Goal: Transaction & Acquisition: Purchase product/service

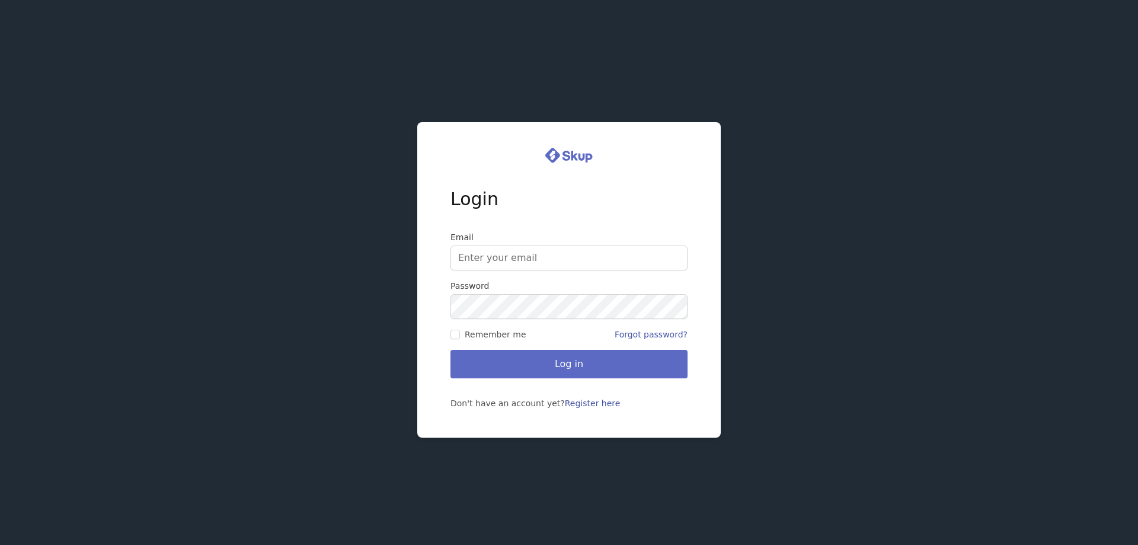
click at [544, 256] on input "Email" at bounding box center [569, 257] width 237 height 25
type input "[EMAIL_ADDRESS][DOMAIN_NAME]"
click at [567, 369] on button "Log in" at bounding box center [569, 364] width 237 height 28
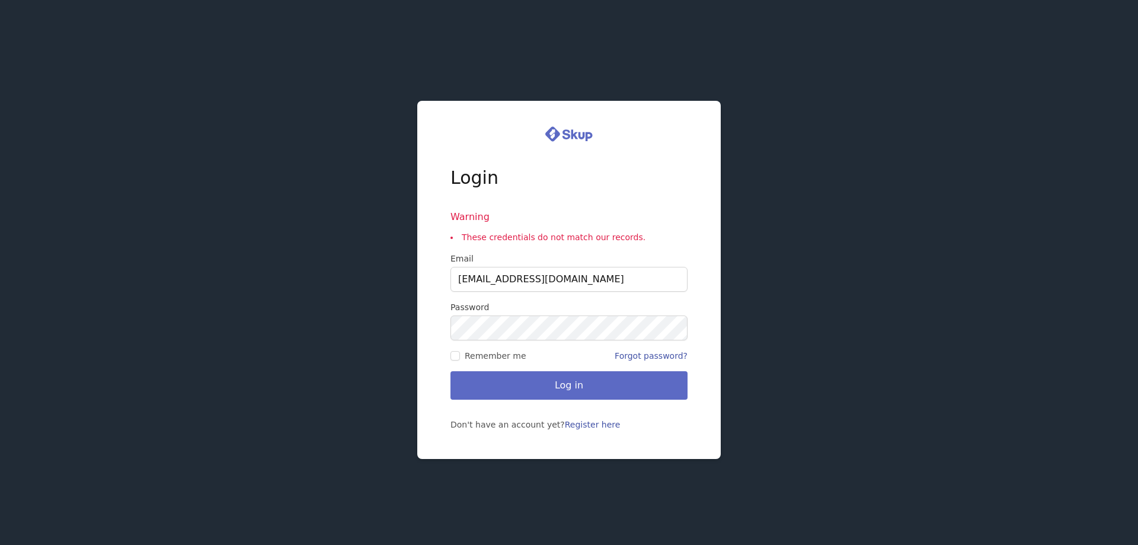
drag, startPoint x: 629, startPoint y: 275, endPoint x: 404, endPoint y: 257, distance: 226.0
click at [404, 257] on div "Login Warning These credentials do not match our records. Email sherrysdesigner…" at bounding box center [569, 272] width 1138 height 545
type input "darrell.galloway@gmail.com"
click at [456, 358] on input "Remember me" at bounding box center [455, 355] width 9 height 9
checkbox input "true"
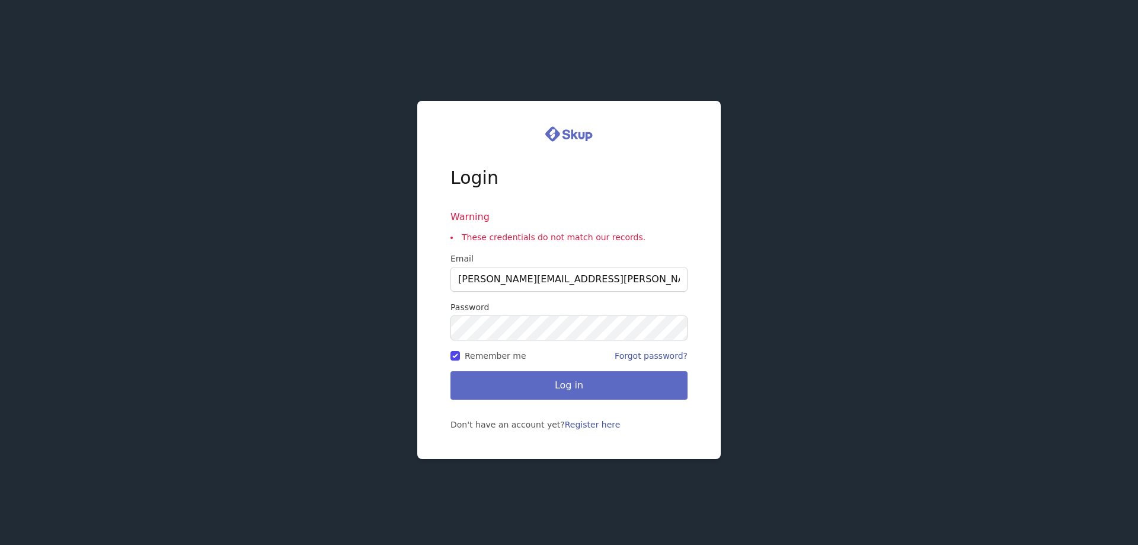
click at [575, 385] on button "Log in" at bounding box center [569, 385] width 237 height 28
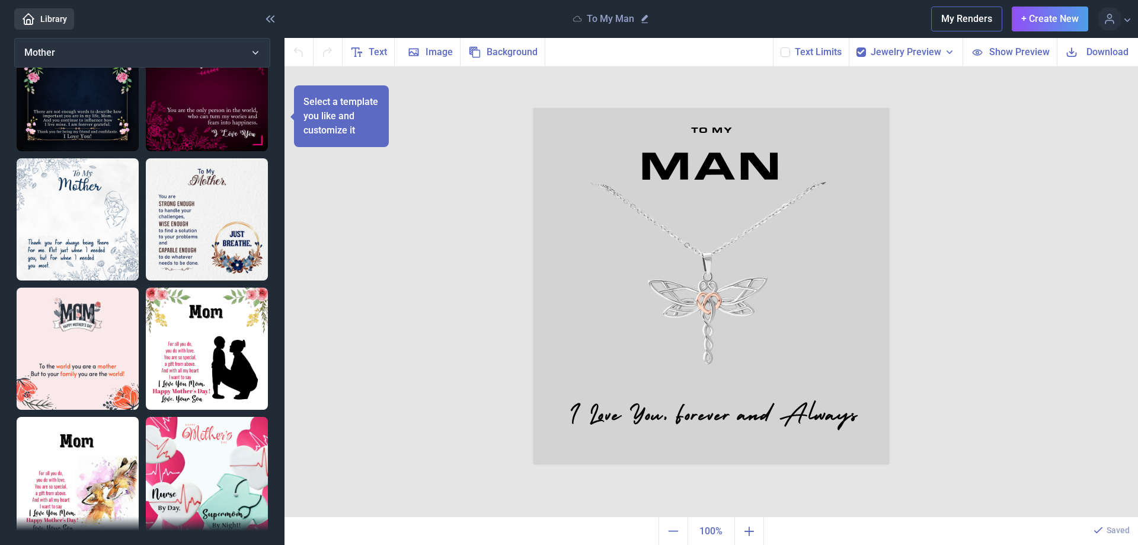
scroll to position [553, 0]
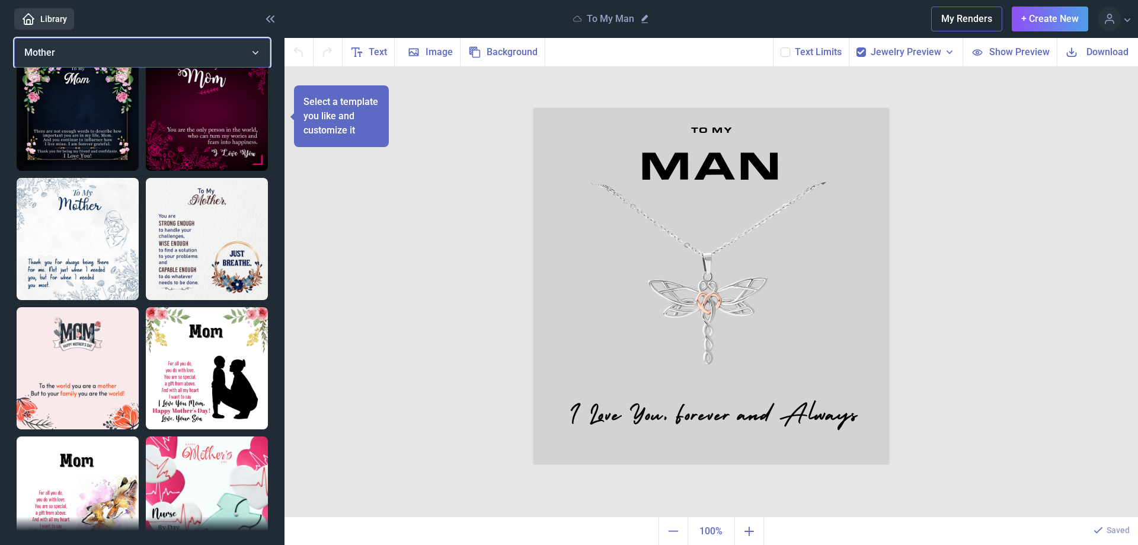
click at [257, 48] on button "Mother" at bounding box center [142, 53] width 256 height 30
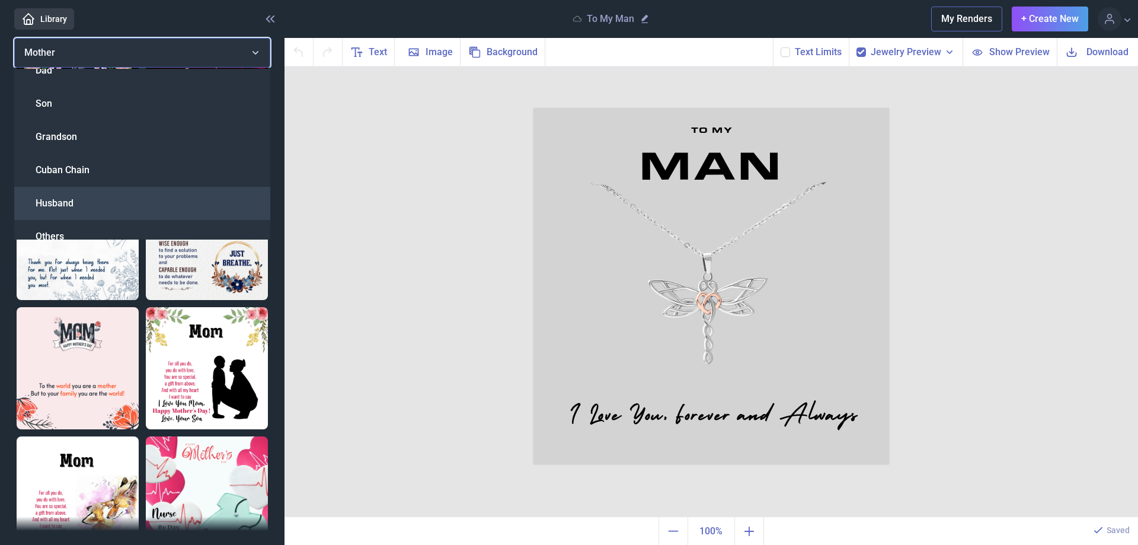
scroll to position [394, 0]
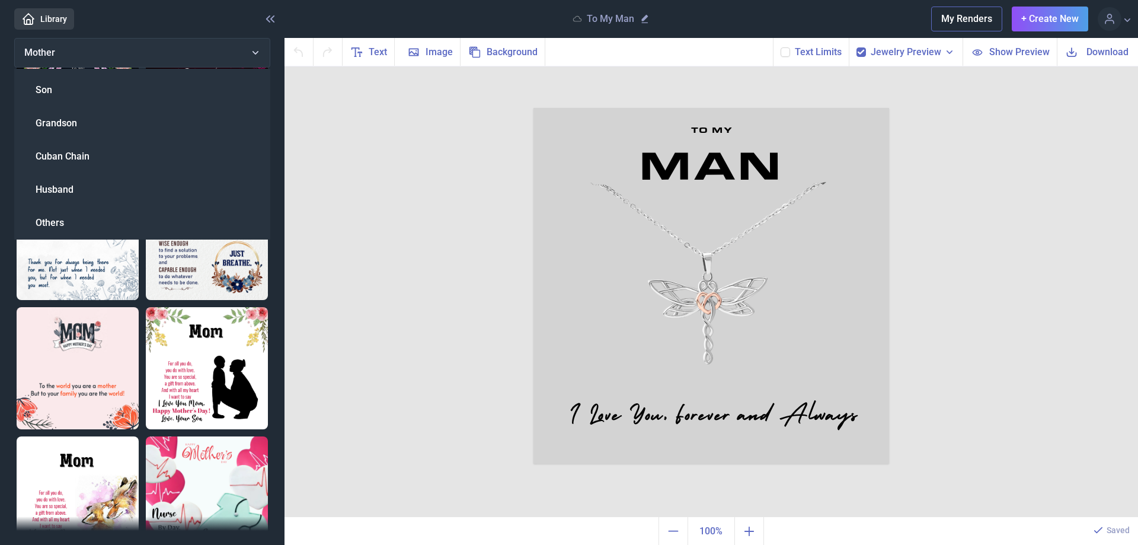
click at [85, 189] on div "Husband" at bounding box center [142, 189] width 256 height 33
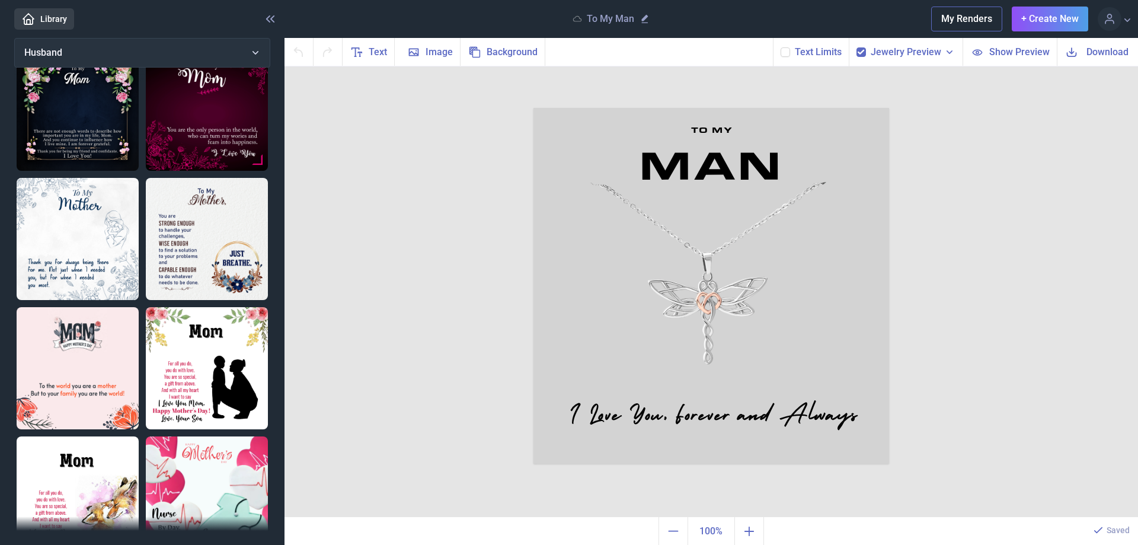
scroll to position [68, 0]
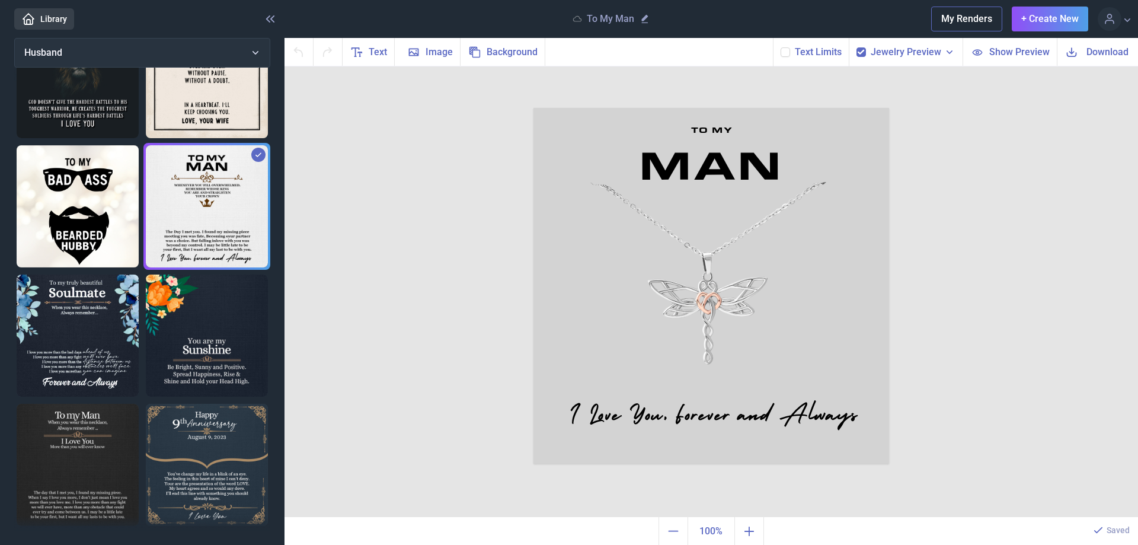
click at [69, 429] on img at bounding box center [78, 465] width 122 height 122
checkbox input "false"
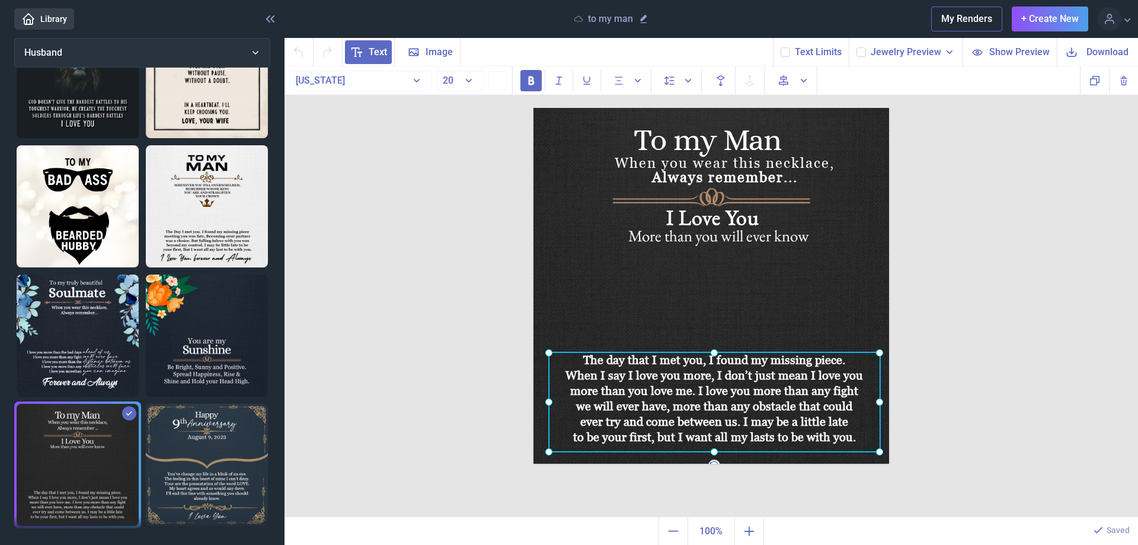
click at [534, 108] on div "The day that I met you, I found my missing piece. When I say I love you more, I…" at bounding box center [534, 108] width 0 height 0
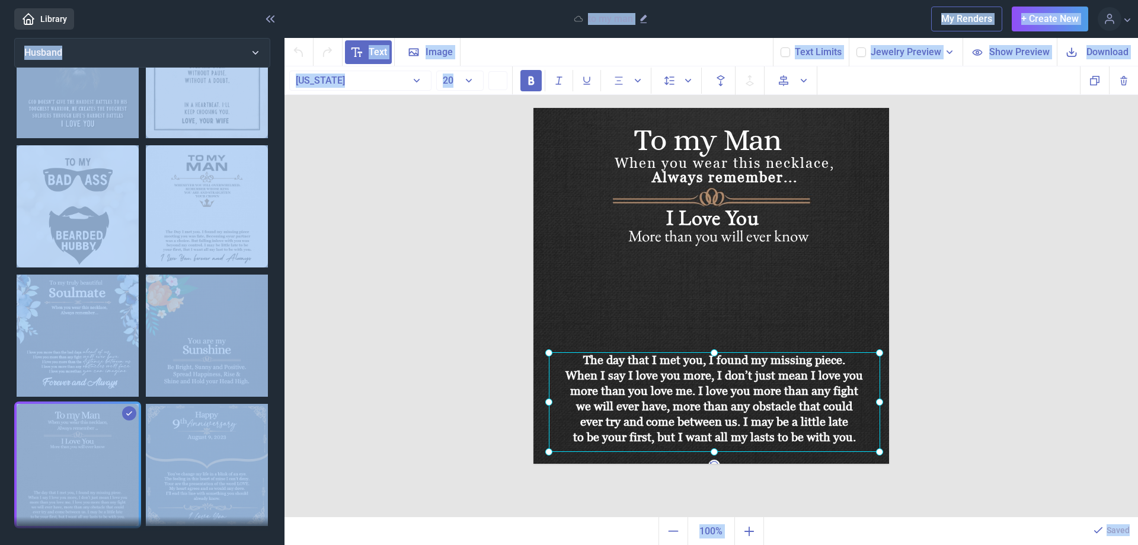
click at [646, 351] on img at bounding box center [712, 286] width 356 height 356
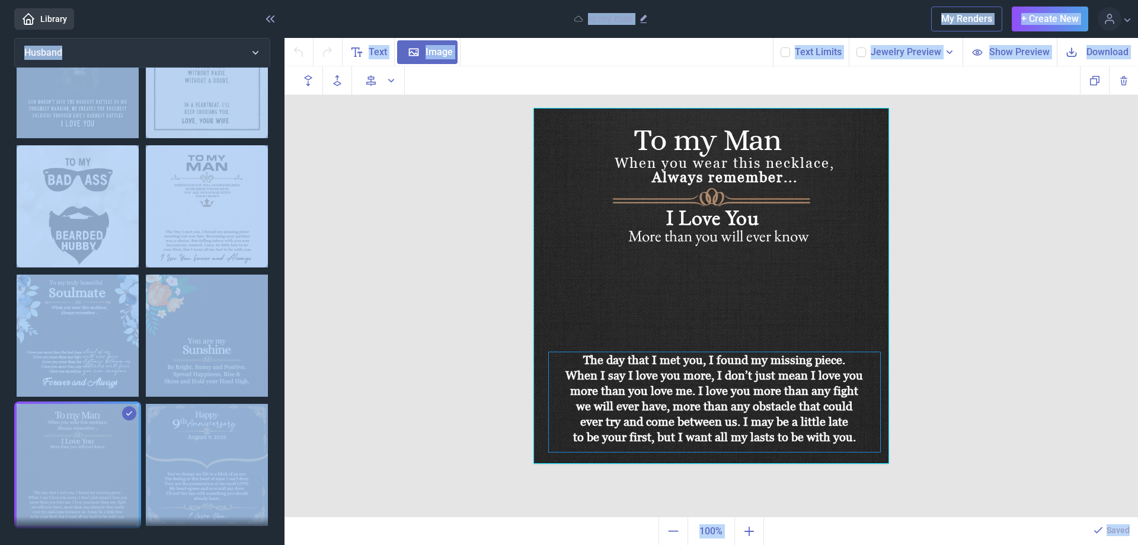
click at [663, 108] on div "The day that I met you, I found my missing piece. When I say I love you more, I…" at bounding box center [712, 108] width 356 height 0
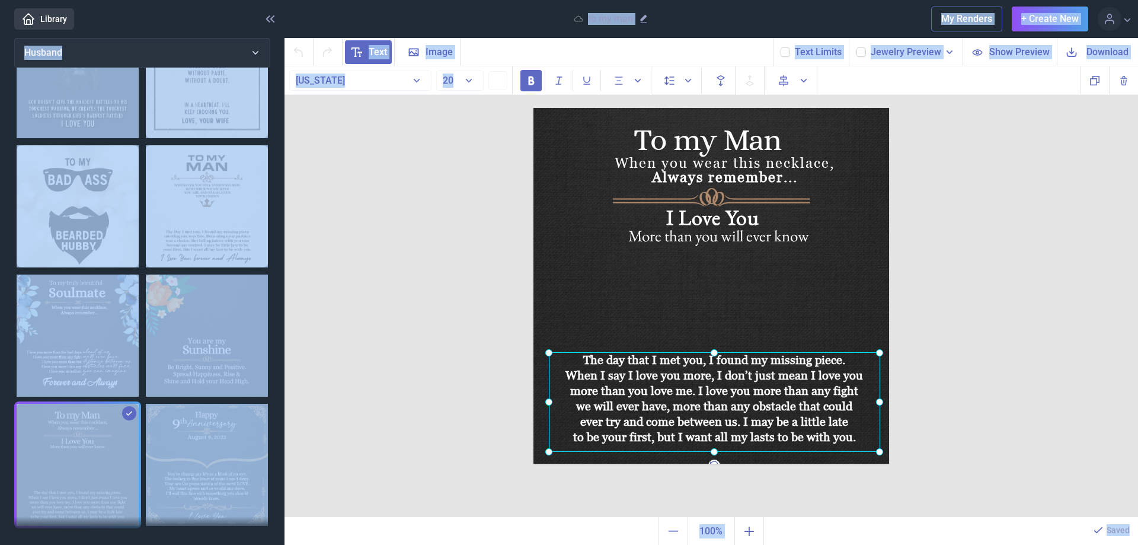
click at [659, 372] on div at bounding box center [714, 402] width 331 height 100
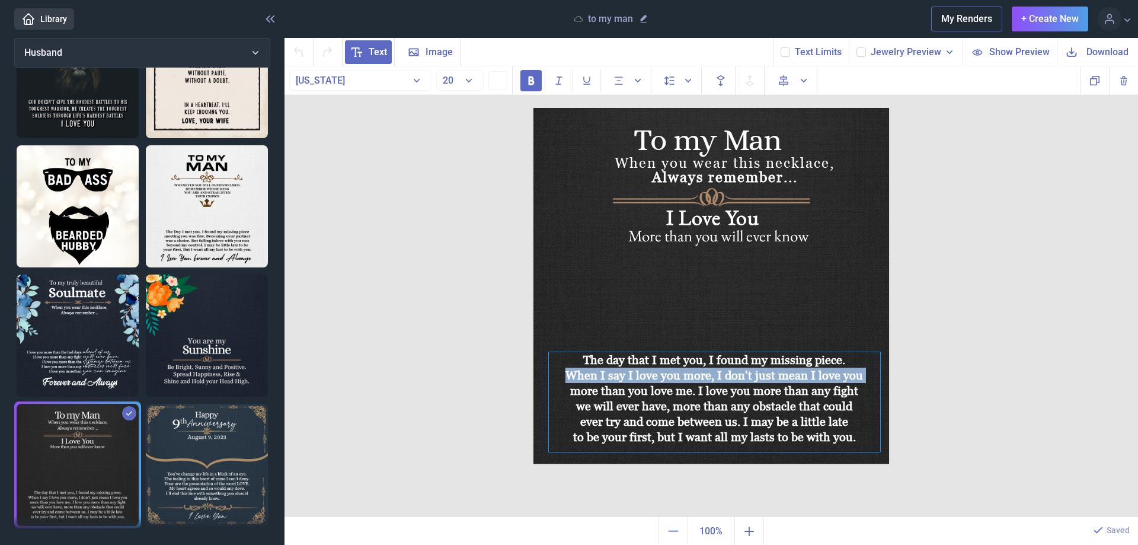
click at [658, 372] on div "The day that I met you, I found my missing piece. When I say I love you more, I…" at bounding box center [714, 402] width 331 height 100
